Goal: Download file/media

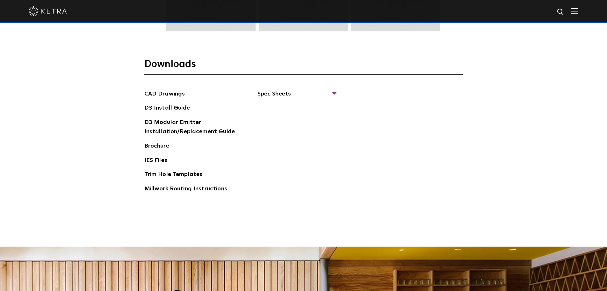
scroll to position [1020, 0]
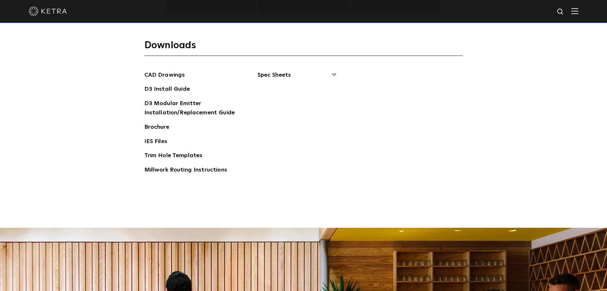
click at [278, 78] on span "Spec Sheets" at bounding box center [297, 77] width 78 height 14
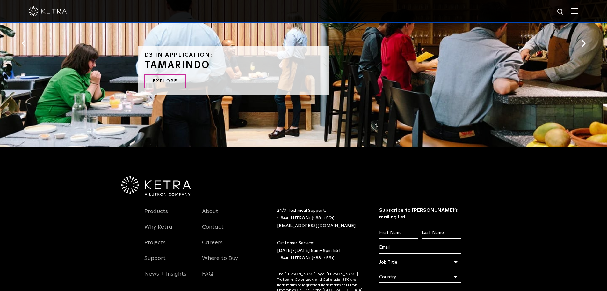
scroll to position [1367, 0]
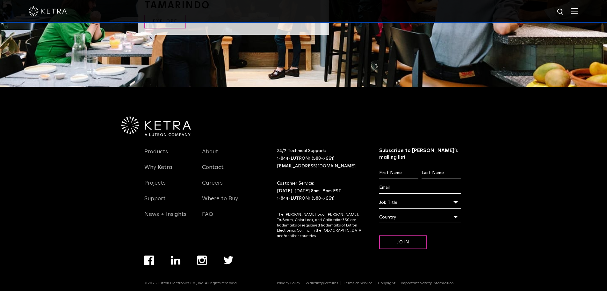
click at [565, 11] on img at bounding box center [561, 12] width 8 height 8
type input "hw-d3ps18gt11"
click at [541, 7] on button "Search" at bounding box center [546, 12] width 10 height 10
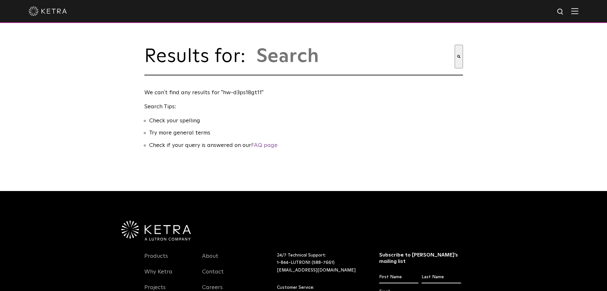
type input "hw-d3ps18gt11"
